Goal: Task Accomplishment & Management: Complete application form

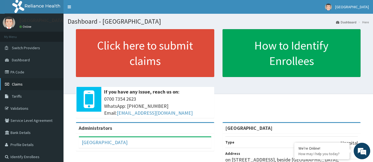
click at [17, 82] on span "Claims" at bounding box center [17, 84] width 11 height 5
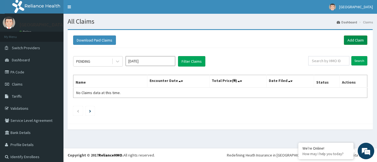
click at [351, 38] on link "Add Claim" at bounding box center [355, 40] width 23 height 9
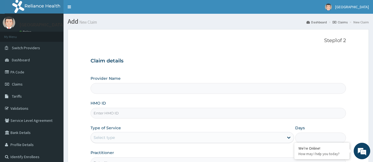
type input "[GEOGRAPHIC_DATA]"
click at [24, 107] on link "Validations" at bounding box center [31, 109] width 63 height 12
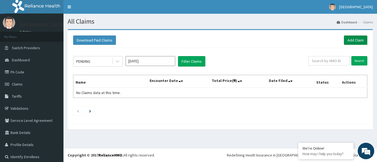
click at [346, 36] on link "Add Claim" at bounding box center [355, 40] width 23 height 9
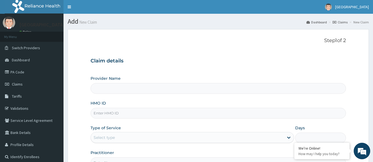
type input "[GEOGRAPHIC_DATA]"
click at [153, 113] on input "HMO ID" at bounding box center [217, 113] width 255 height 11
type input "CAM/10020/B"
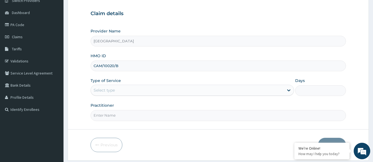
scroll to position [64, 0]
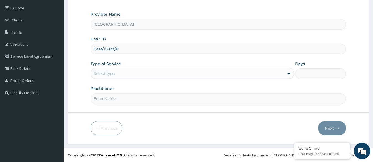
click at [262, 50] on input "CAM/10020/B" at bounding box center [217, 49] width 255 height 11
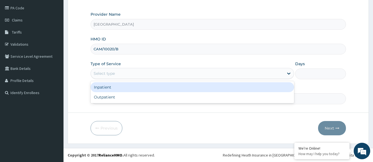
click at [159, 70] on div "Select type" at bounding box center [187, 73] width 193 height 9
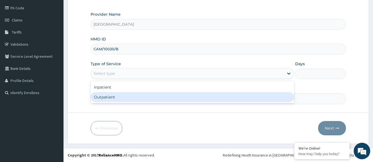
click at [143, 100] on div "Outpatient" at bounding box center [191, 97] width 203 height 10
type input "1"
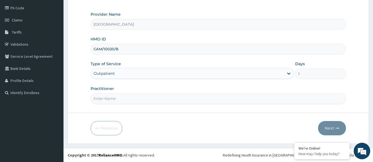
click at [144, 99] on input "Practitioner" at bounding box center [217, 98] width 255 height 11
type input "[PERSON_NAME]"
click at [327, 126] on button "Next" at bounding box center [332, 128] width 28 height 14
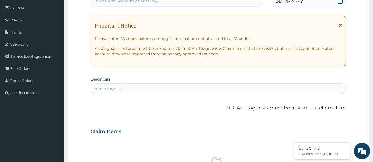
click at [339, 26] on icon at bounding box center [339, 25] width 3 height 4
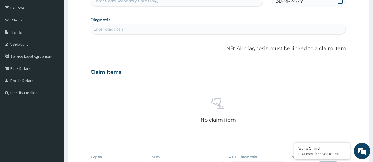
click at [339, 2] on icon at bounding box center [339, 1] width 5 height 6
click at [283, 54] on div "12" at bounding box center [284, 54] width 8 height 8
click at [126, 30] on div "Enter diagnosis" at bounding box center [218, 29] width 255 height 9
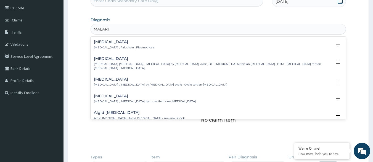
type input "[MEDICAL_DATA]"
click at [111, 44] on h4 "[MEDICAL_DATA]" at bounding box center [124, 42] width 61 height 4
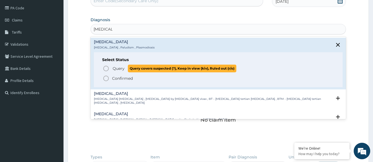
click at [123, 68] on span "Query" at bounding box center [119, 69] width 12 height 6
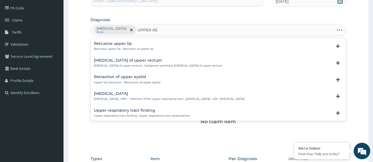
type input "UPPER RES"
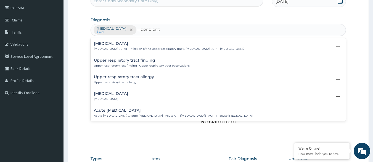
click at [149, 47] on div "[MEDICAL_DATA] [MEDICAL_DATA] , URTI - Infection of the upper respiratory tract…" at bounding box center [169, 47] width 150 height 10
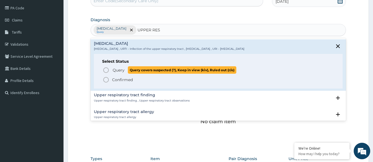
click at [122, 71] on span "Query" at bounding box center [119, 71] width 12 height 6
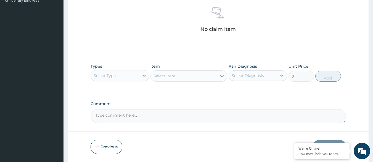
scroll to position [176, 0]
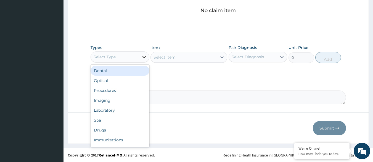
click at [145, 57] on icon at bounding box center [143, 57] width 3 height 2
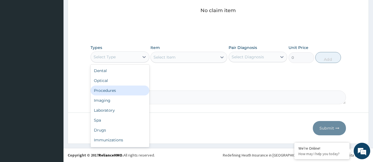
click at [118, 90] on div "Procedures" at bounding box center [119, 91] width 59 height 10
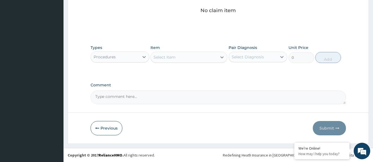
click at [181, 60] on div "Select Item" at bounding box center [184, 57] width 66 height 9
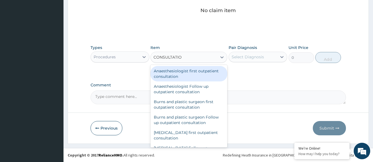
type input "CONSULTATION"
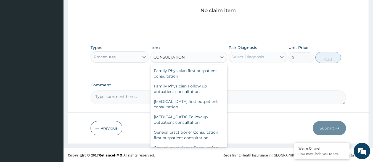
scroll to position [254, 0]
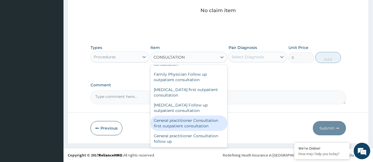
click at [193, 127] on div "General practitioner Consultation first outpatient consultation" at bounding box center [188, 123] width 77 height 15
type input "3000"
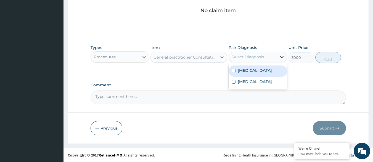
click at [281, 57] on icon at bounding box center [281, 57] width 3 height 2
click at [271, 68] on div "[MEDICAL_DATA]" at bounding box center [257, 71] width 59 height 11
checkbox input "true"
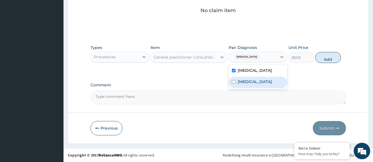
click at [265, 81] on label "[MEDICAL_DATA]" at bounding box center [254, 82] width 34 height 6
checkbox input "true"
click at [328, 60] on button "Add" at bounding box center [328, 57] width 26 height 11
type input "0"
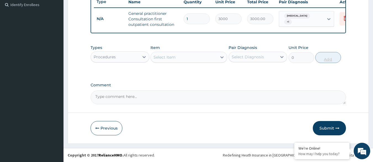
scroll to position [157, 0]
click at [143, 56] on icon at bounding box center [144, 57] width 6 height 6
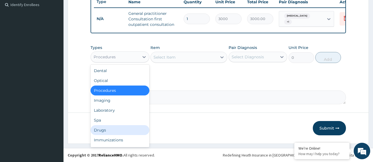
click at [114, 129] on div "Drugs" at bounding box center [119, 130] width 59 height 10
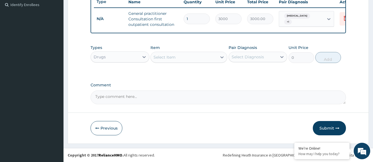
click at [175, 57] on div "Select Item" at bounding box center [184, 57] width 66 height 9
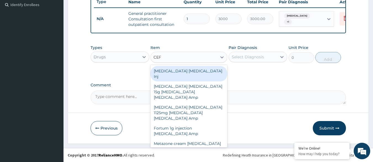
type input "CEFT"
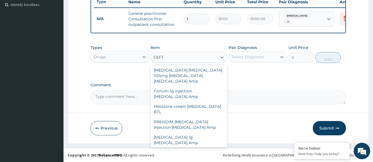
scroll to position [44, 0]
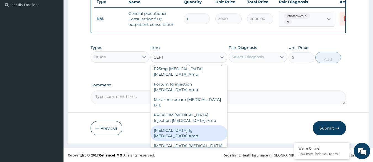
click at [199, 126] on div "[MEDICAL_DATA] 1g [MEDICAL_DATA] Amp" at bounding box center [188, 133] width 77 height 15
type input "600"
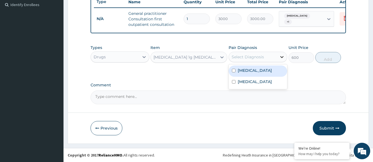
click at [282, 58] on icon at bounding box center [282, 57] width 6 height 6
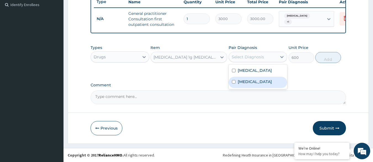
click at [261, 81] on label "[MEDICAL_DATA]" at bounding box center [254, 82] width 34 height 6
checkbox input "true"
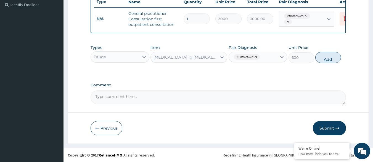
click at [330, 56] on button "Add" at bounding box center [328, 57] width 26 height 11
type input "0"
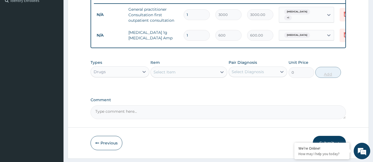
type input "13"
type input "7800.00"
type input "1"
type input "600.00"
type input "0.00"
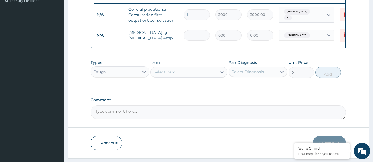
type input "3"
type input "1800.00"
type input "3"
click at [177, 76] on div "Select Item" at bounding box center [184, 72] width 66 height 9
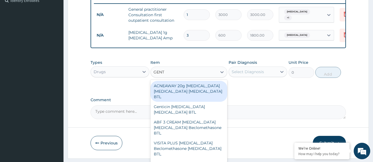
type input "GENTA"
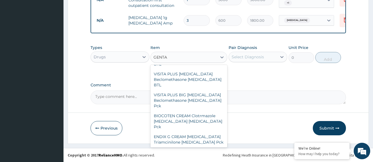
scroll to position [66, 0]
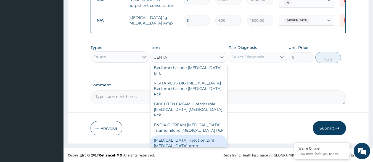
click at [188, 136] on div "[MEDICAL_DATA] Injection 2ml [MEDICAL_DATA] Amp" at bounding box center [188, 143] width 77 height 15
type input "324"
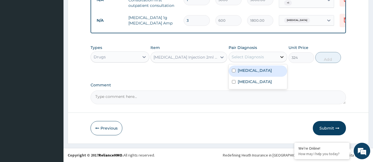
click at [281, 56] on icon at bounding box center [282, 57] width 6 height 6
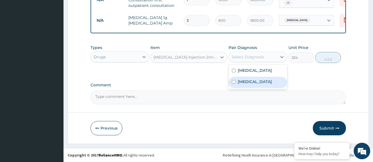
click at [259, 83] on label "[MEDICAL_DATA]" at bounding box center [254, 82] width 34 height 6
checkbox input "true"
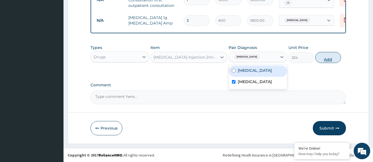
click at [329, 57] on button "Add" at bounding box center [328, 57] width 26 height 11
type input "0"
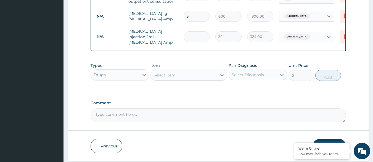
type input "0.00"
type input "6"
type input "1944.00"
type input "6"
click at [196, 76] on div "Select Item" at bounding box center [184, 75] width 66 height 9
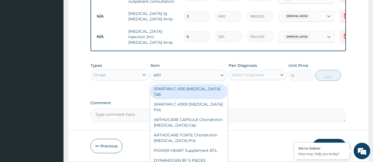
type input "ARTE"
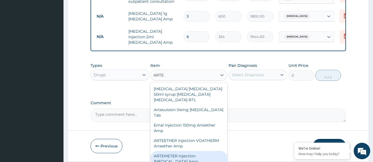
click at [203, 156] on div "ARTEMETER Injection [MEDICAL_DATA] Amp" at bounding box center [188, 158] width 77 height 15
type input "360"
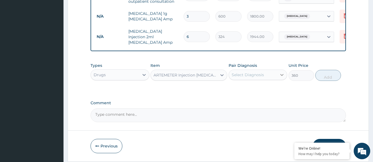
click at [281, 78] on icon at bounding box center [282, 75] width 6 height 6
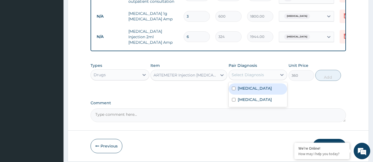
click at [257, 91] on div "[MEDICAL_DATA]" at bounding box center [257, 89] width 59 height 11
checkbox input "true"
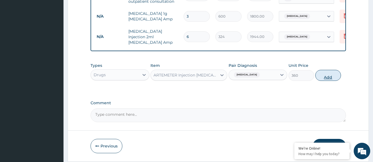
click at [328, 79] on button "Add" at bounding box center [328, 75] width 26 height 11
type input "0"
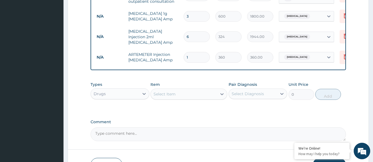
type input "0.00"
type input "6"
type input "2160.00"
type input "6"
click at [162, 96] on div "Select Item" at bounding box center [164, 95] width 22 height 6
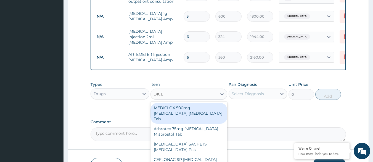
type input "DICLO"
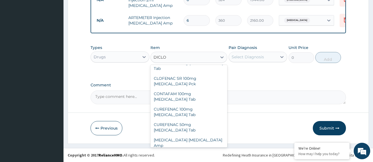
scroll to position [88, 0]
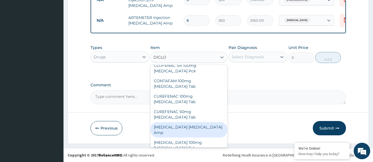
click at [187, 122] on div "[MEDICAL_DATA] [MEDICAL_DATA] Amp" at bounding box center [188, 129] width 77 height 15
type input "288"
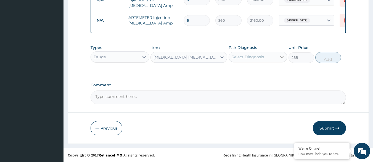
click at [282, 56] on icon at bounding box center [282, 57] width 6 height 6
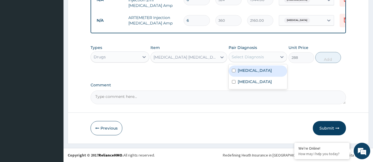
click at [258, 73] on div "[MEDICAL_DATA]" at bounding box center [257, 71] width 59 height 11
checkbox input "true"
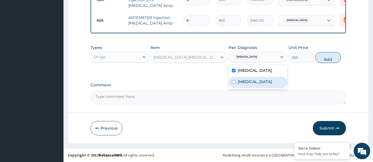
click at [256, 82] on label "[MEDICAL_DATA]" at bounding box center [254, 82] width 34 height 6
checkbox input "true"
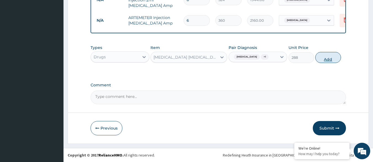
click at [328, 57] on button "Add" at bounding box center [328, 57] width 26 height 11
type input "0"
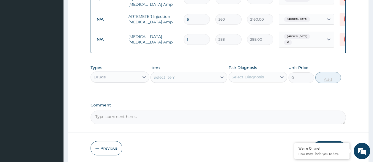
type input "0.00"
type input "2"
type input "576.00"
type input "2"
click at [182, 74] on div "Select Item" at bounding box center [184, 77] width 66 height 9
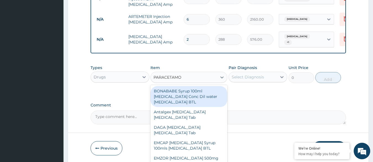
type input "[MEDICAL_DATA]"
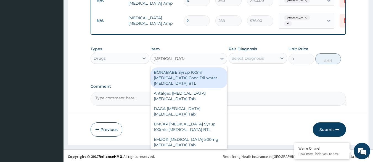
scroll to position [233, 0]
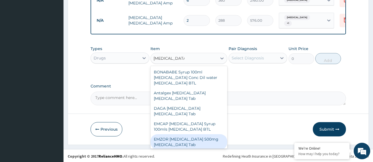
click at [192, 143] on div "EMZOR [MEDICAL_DATA] 500mg [MEDICAL_DATA] Tab" at bounding box center [188, 142] width 77 height 15
type input "12"
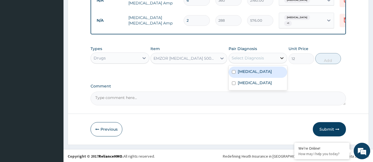
click at [282, 58] on icon at bounding box center [282, 58] width 6 height 6
click at [261, 71] on div "[MEDICAL_DATA]" at bounding box center [257, 72] width 59 height 11
checkbox input "true"
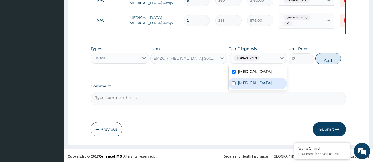
click at [261, 80] on label "[MEDICAL_DATA]" at bounding box center [254, 83] width 34 height 6
checkbox input "true"
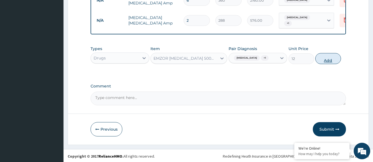
click at [328, 58] on button "Add" at bounding box center [328, 58] width 26 height 11
type input "0"
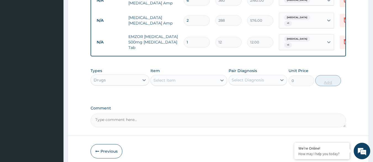
type input "0.00"
type input "2"
type input "24.00"
type input "28"
type input "336.00"
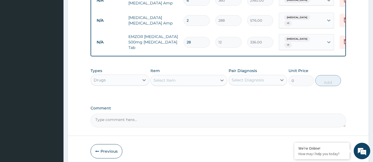
type input "28"
click at [142, 117] on textarea "Comment" at bounding box center [217, 121] width 255 height 14
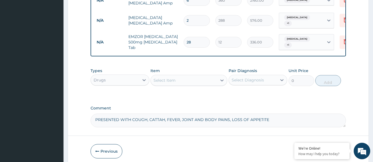
scroll to position [255, 0]
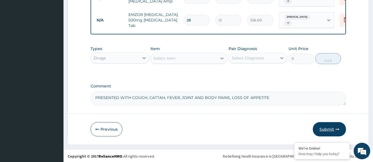
type textarea "PRESENTED WITH COUGH, CATTAH, FEVER, JOINT AND BODY PAINS, LOSS OF APPETITE"
click at [322, 127] on button "Submit" at bounding box center [328, 129] width 33 height 14
